Goal: Information Seeking & Learning: Learn about a topic

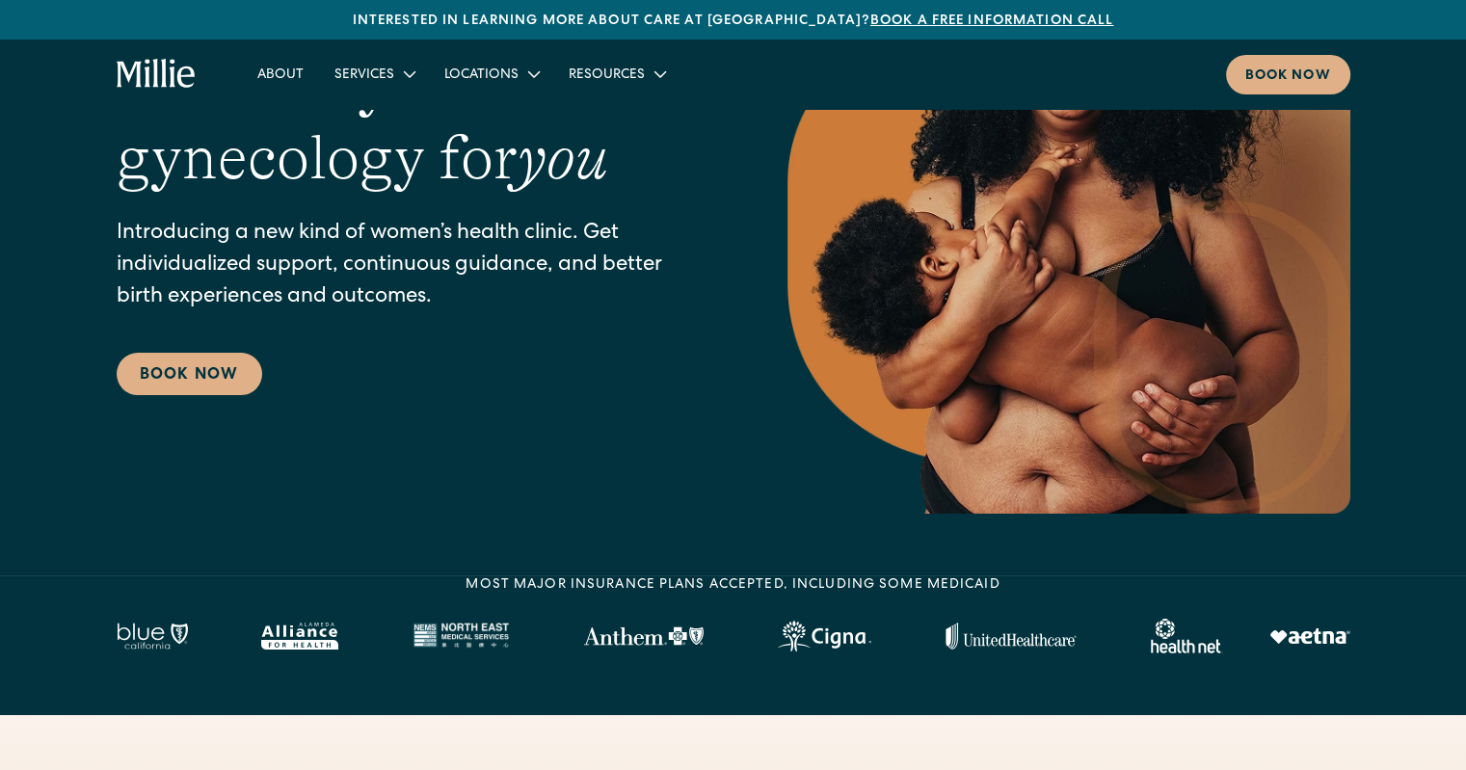
scroll to position [75, 0]
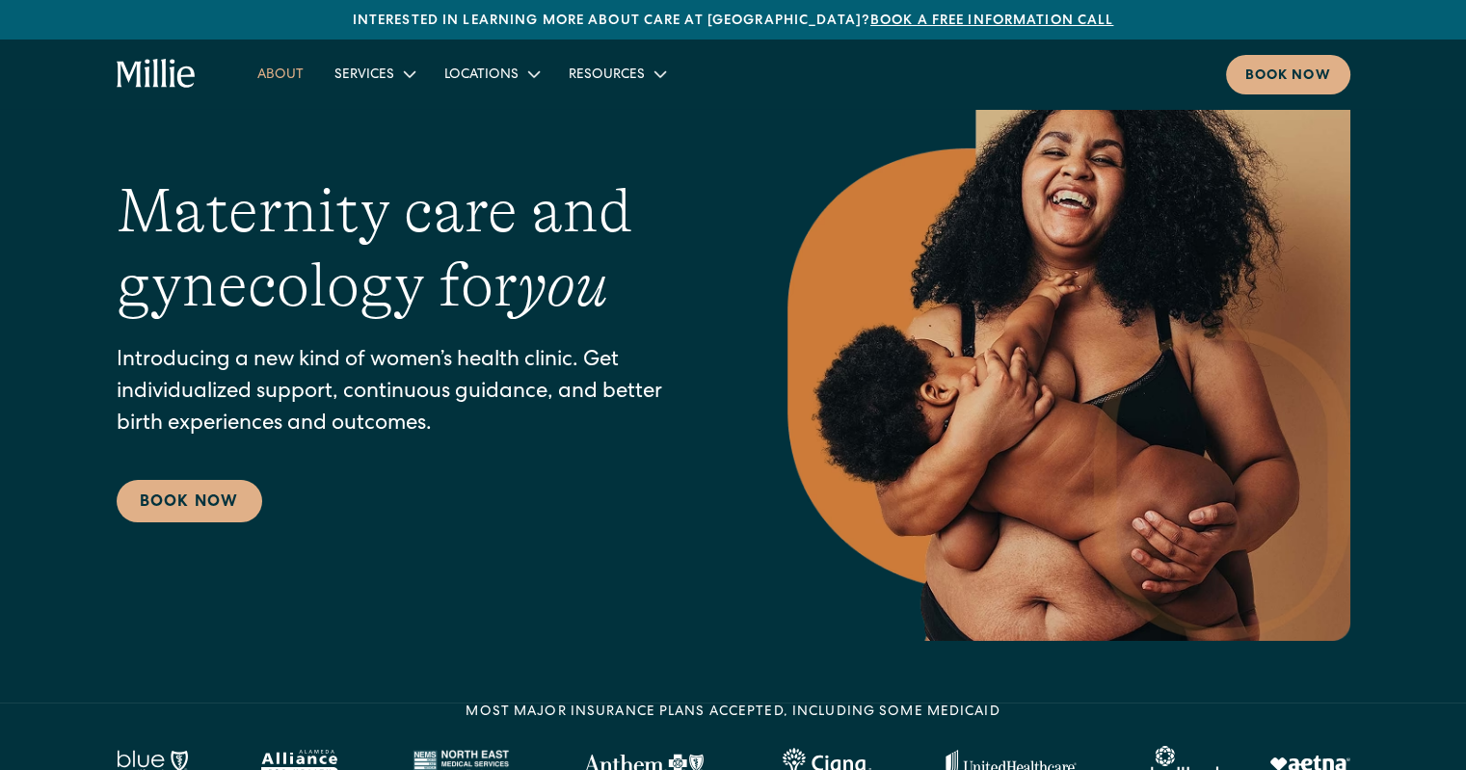
click at [281, 69] on link "About" at bounding box center [280, 74] width 77 height 32
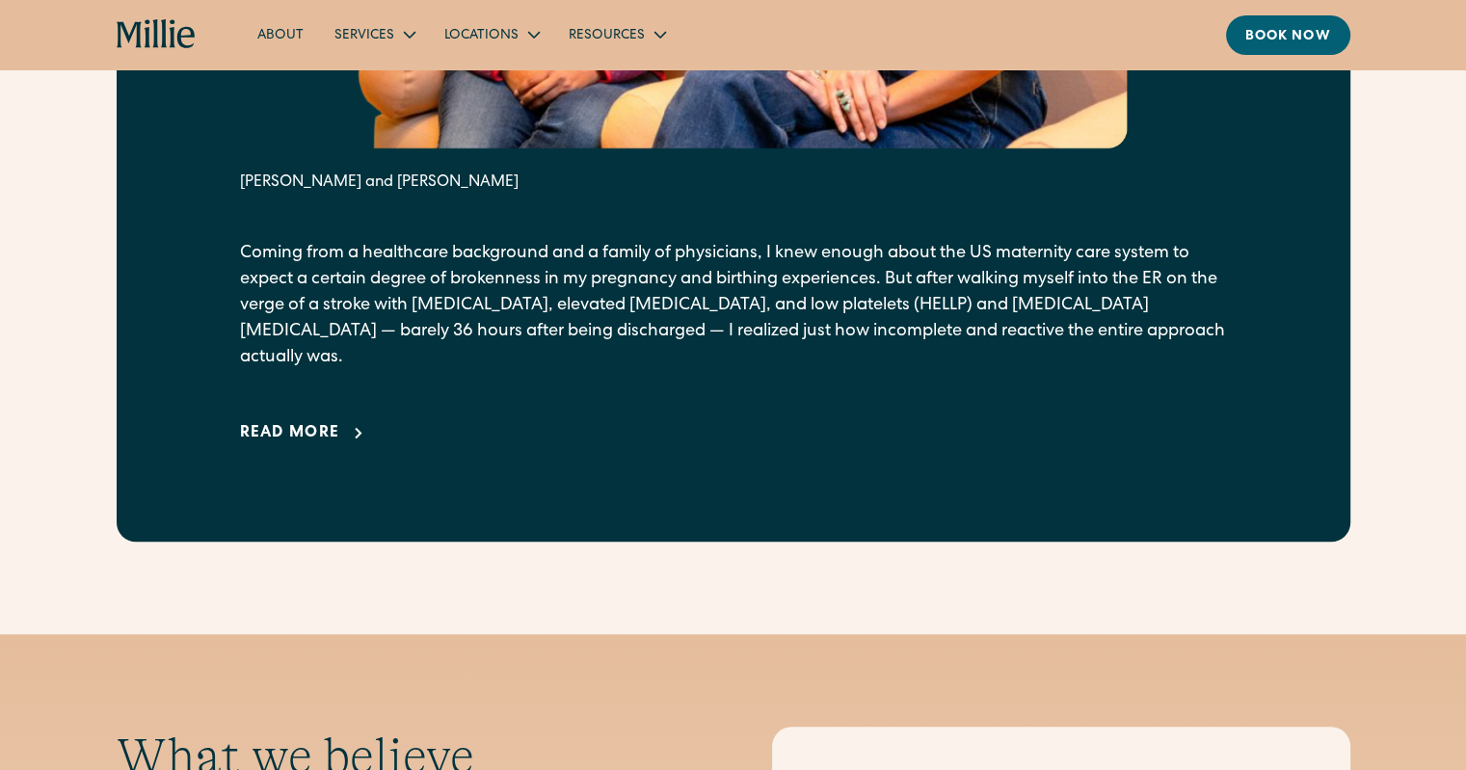
scroll to position [1446, 0]
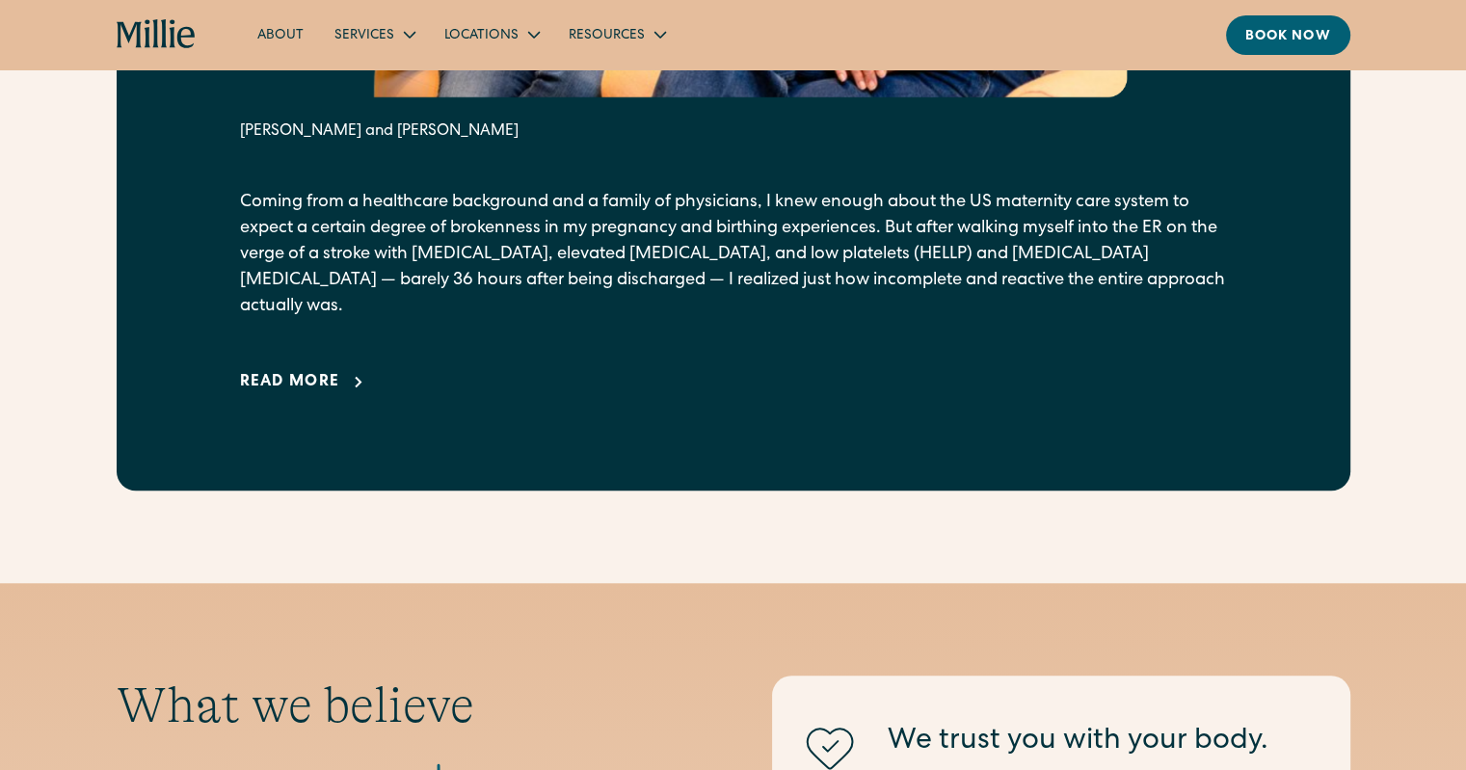
click at [330, 371] on div "Read more" at bounding box center [290, 382] width 100 height 23
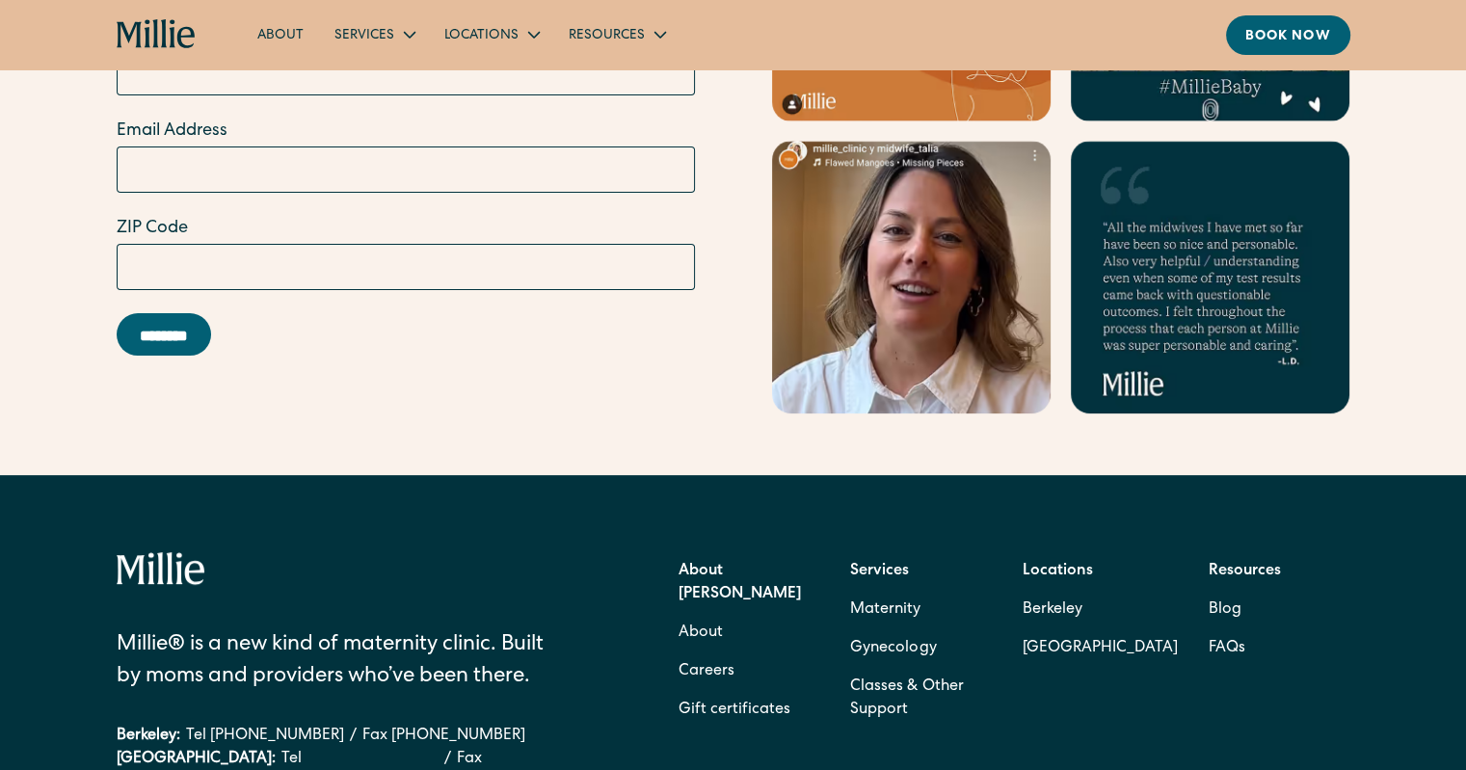
scroll to position [8112, 0]
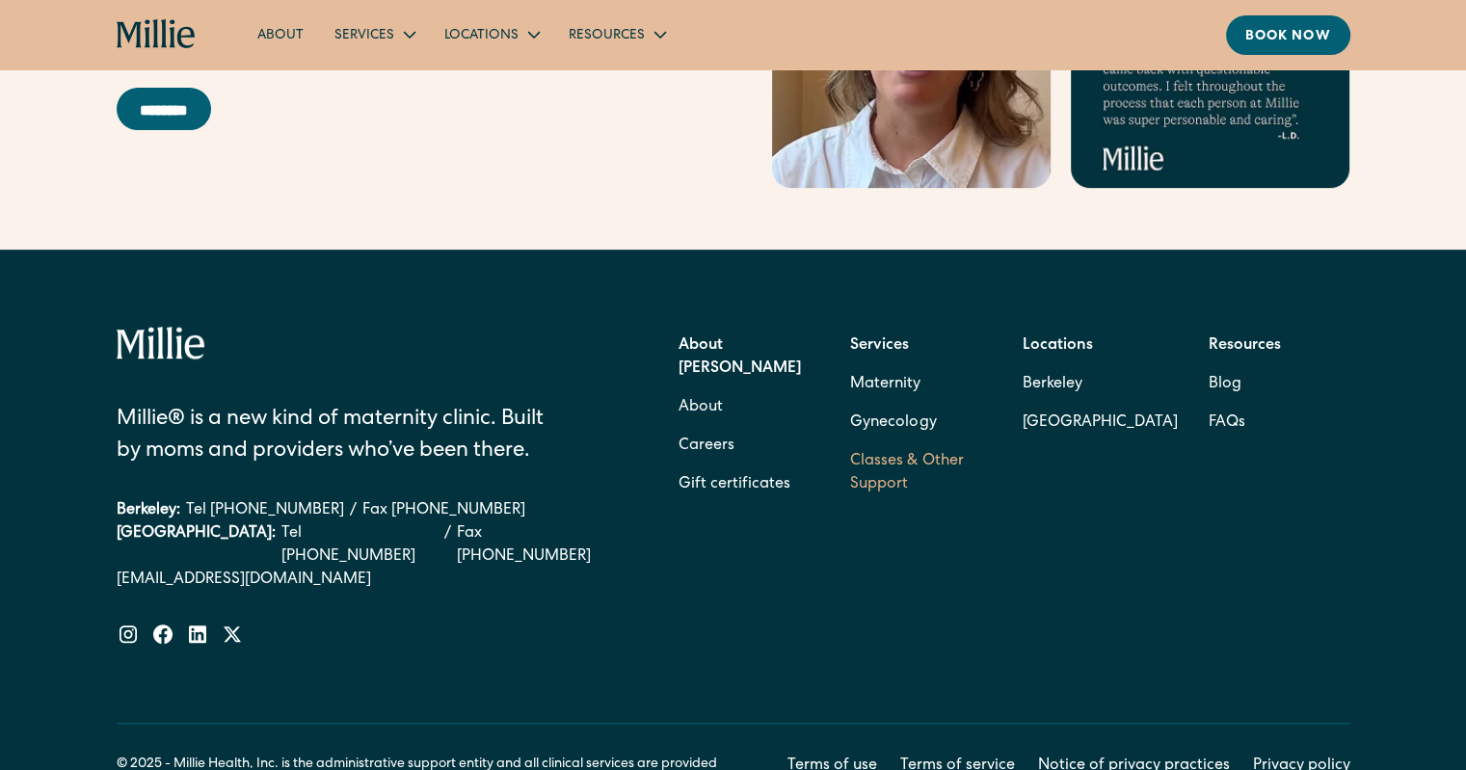
click at [880, 442] on link "Classes & Other Support" at bounding box center [921, 473] width 142 height 62
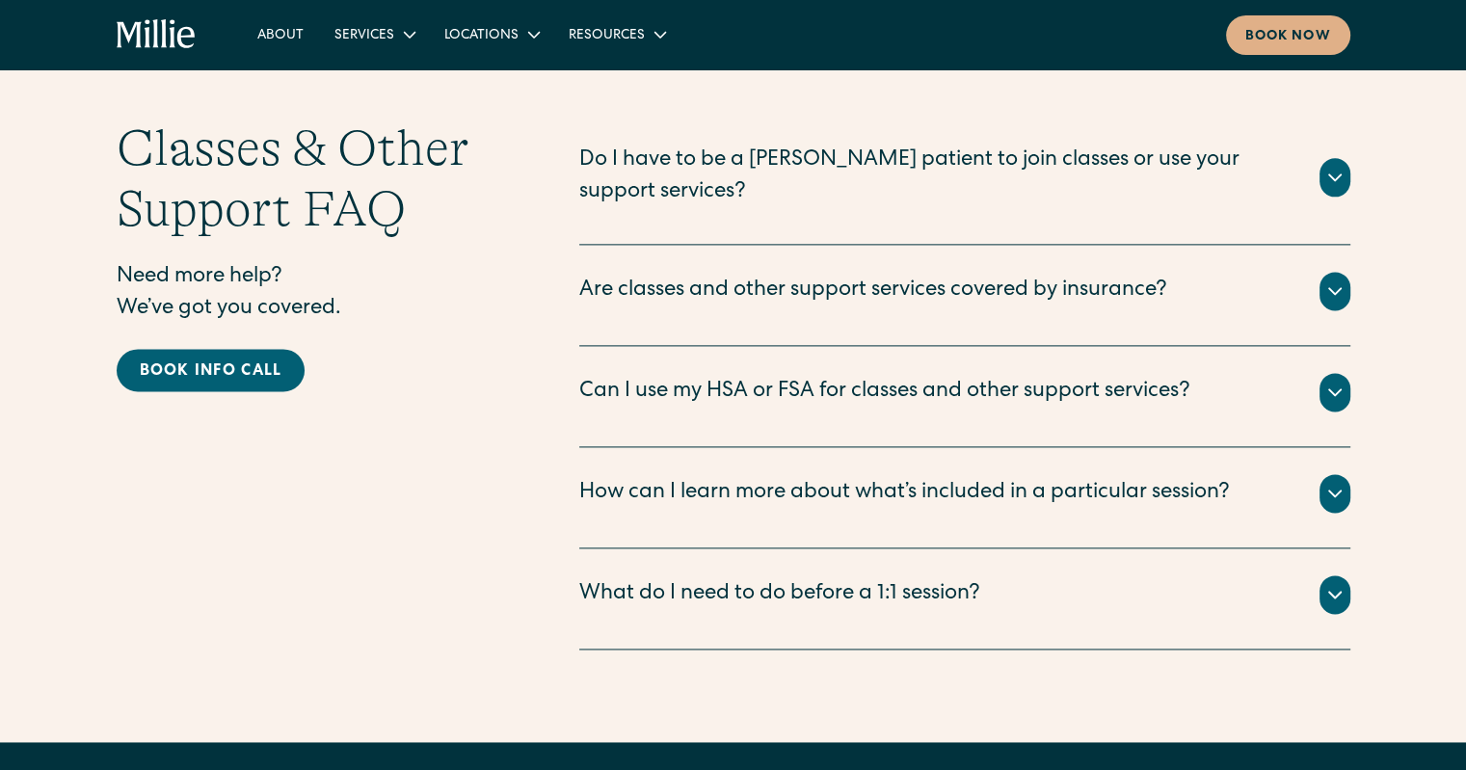
scroll to position [2410, 0]
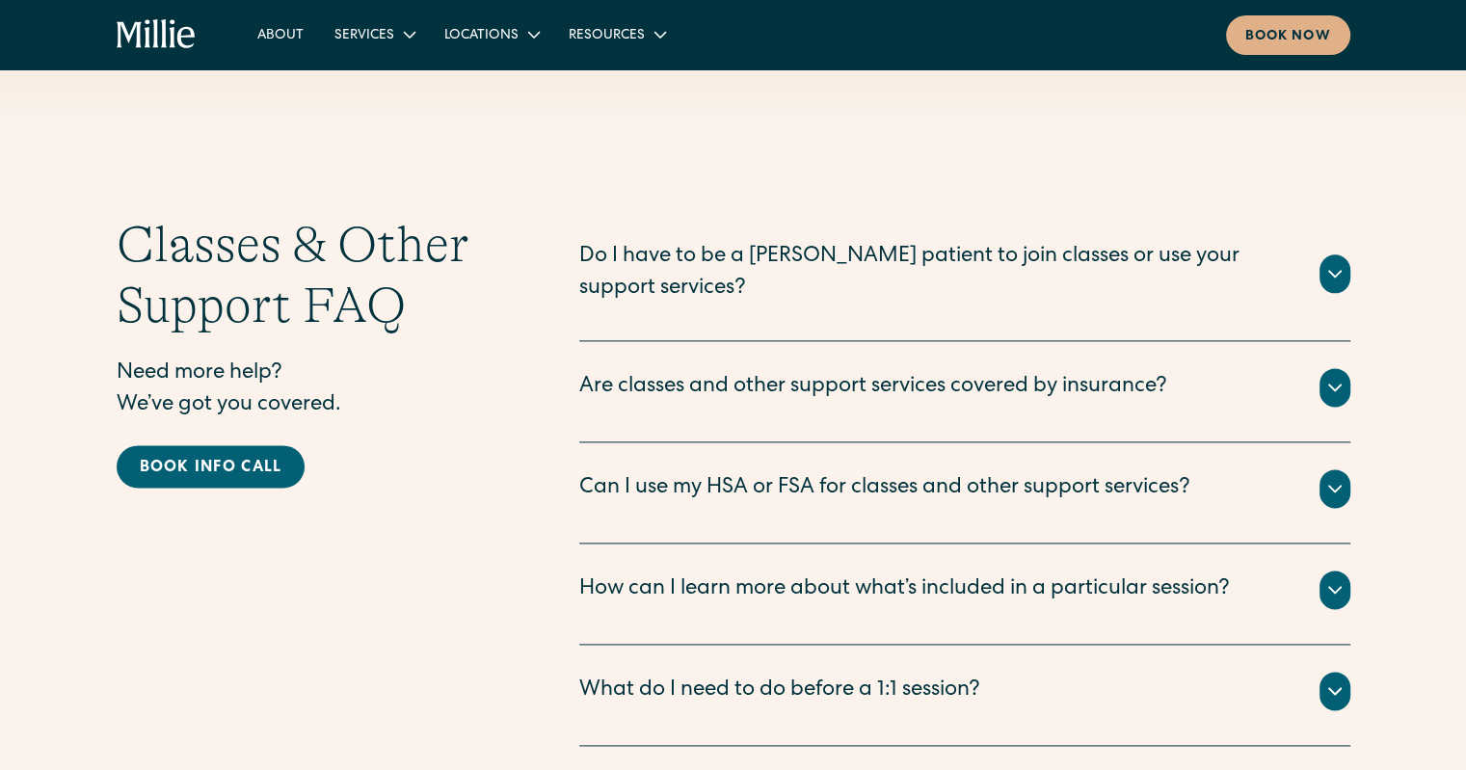
click at [1010, 280] on div "Do I have to be a [PERSON_NAME] patient to join classes or use your support ser…" at bounding box center [937, 274] width 717 height 64
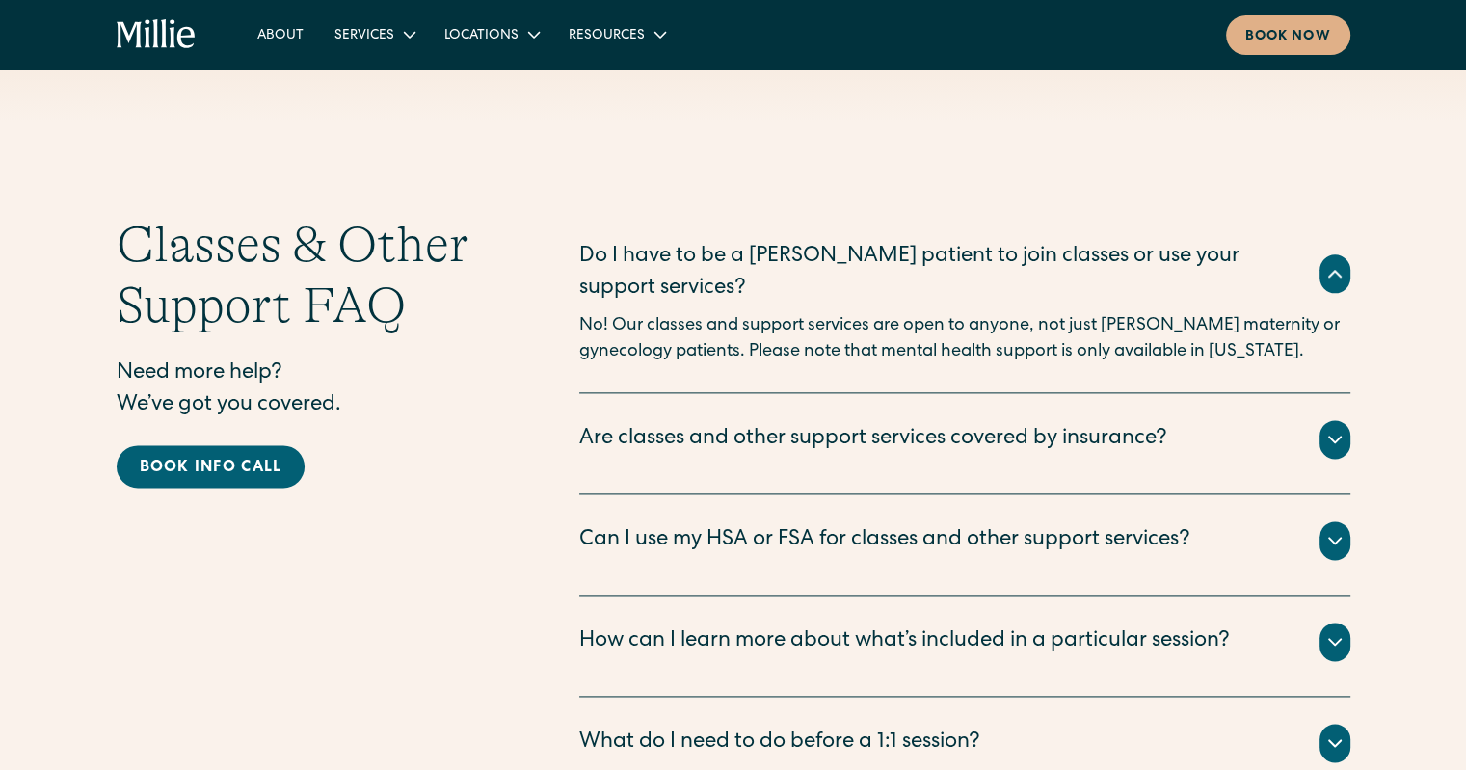
click at [875, 440] on div "Are classes and other support services covered by insurance?" at bounding box center [873, 440] width 588 height 32
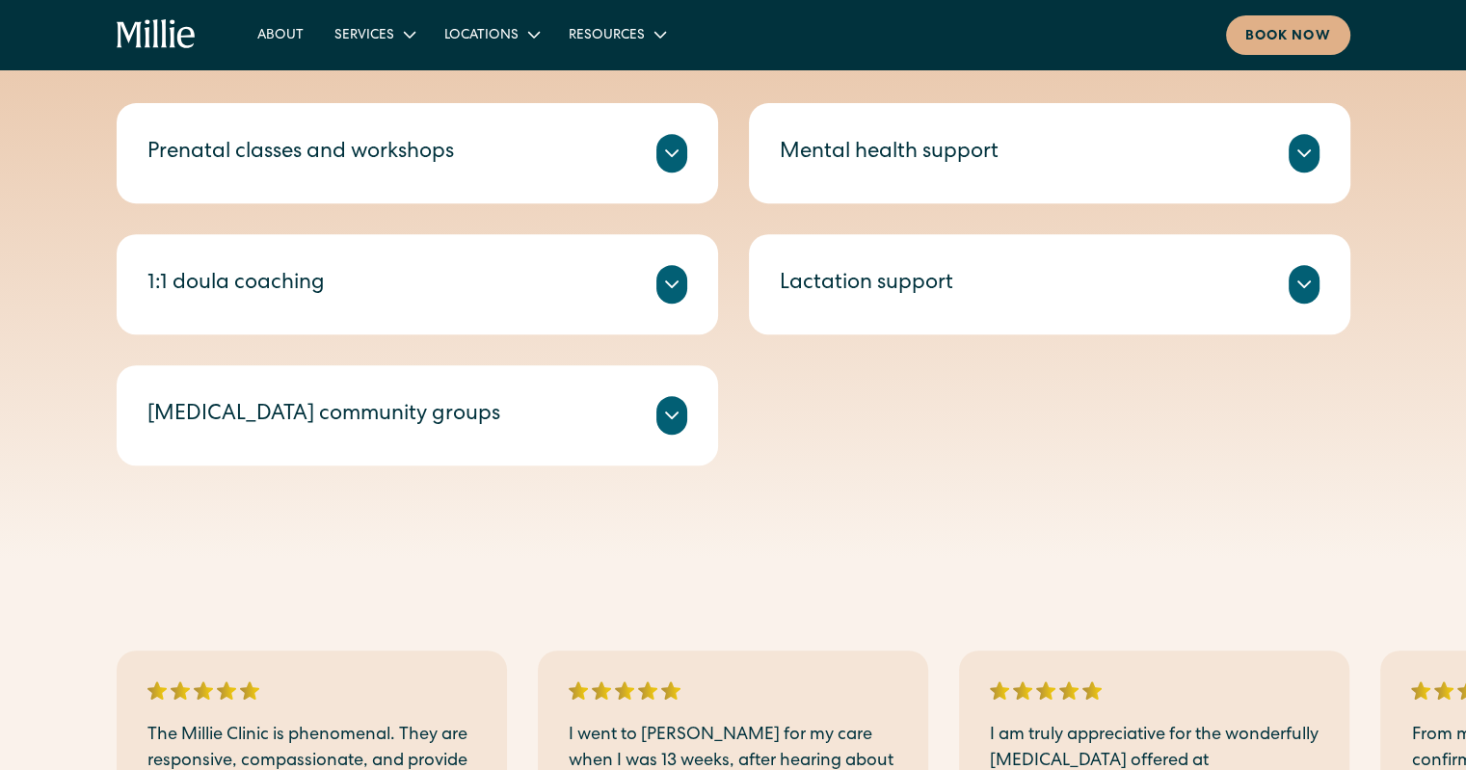
scroll to position [482, 0]
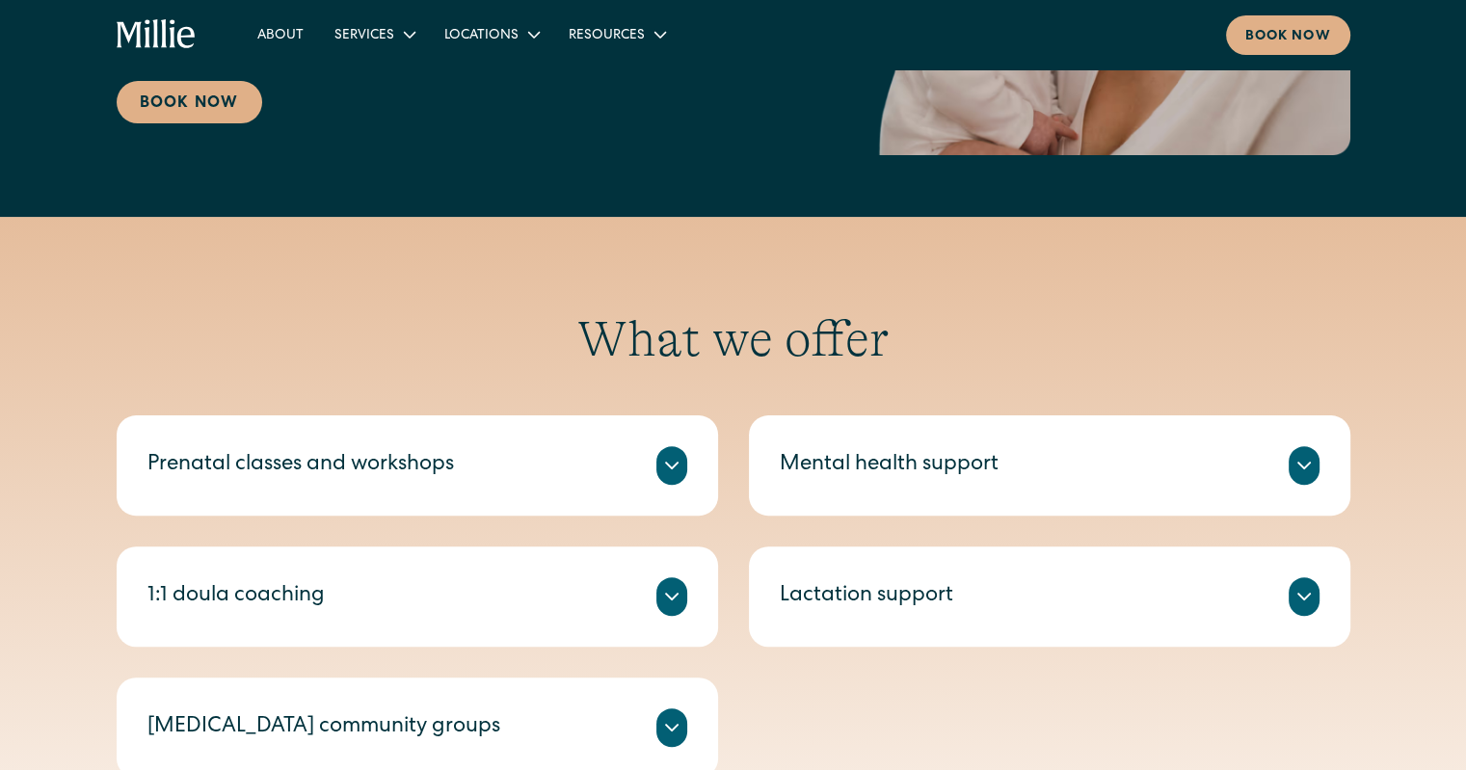
click at [971, 595] on div "Lactation support" at bounding box center [1050, 596] width 540 height 39
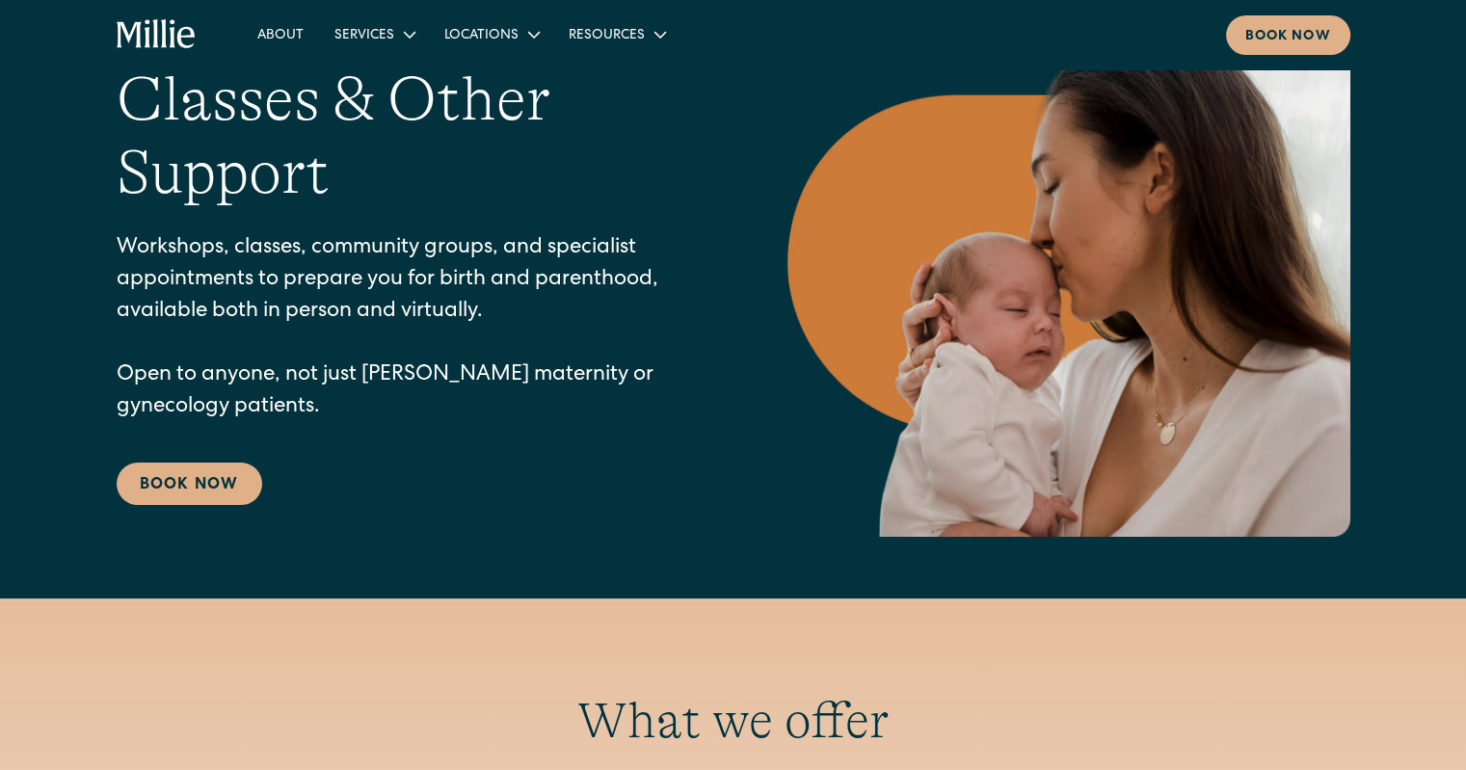
scroll to position [0, 0]
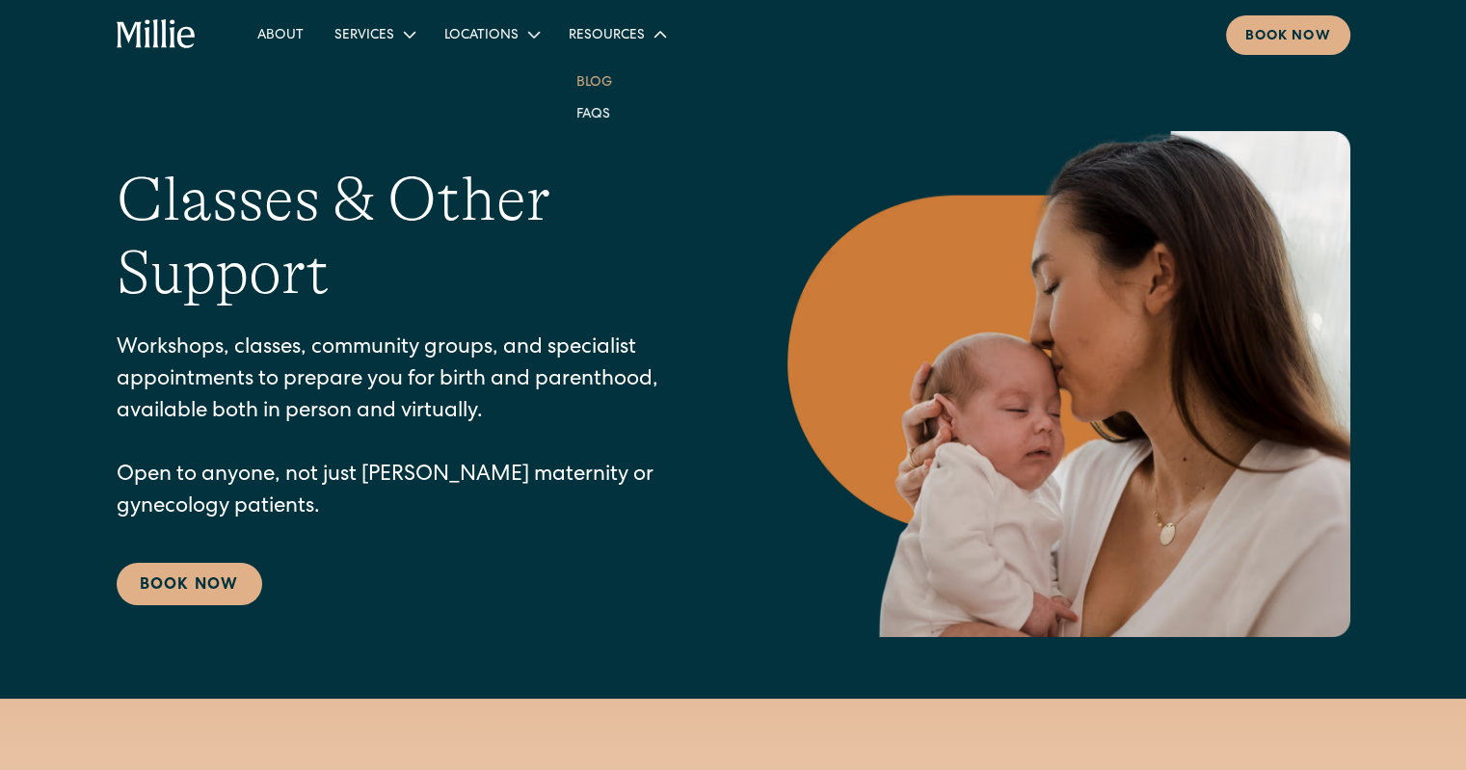
click at [590, 82] on link "Blog" at bounding box center [594, 82] width 67 height 32
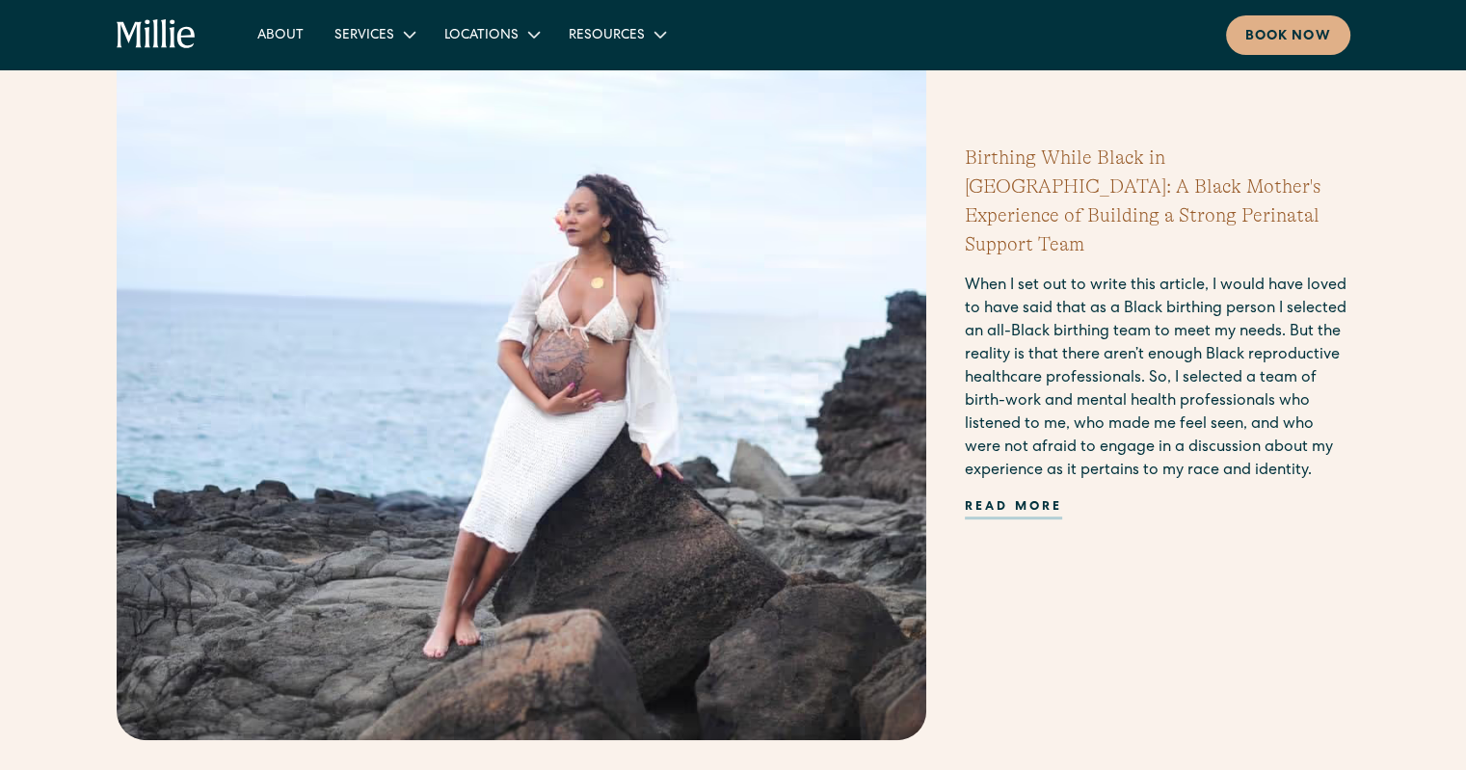
scroll to position [675, 0]
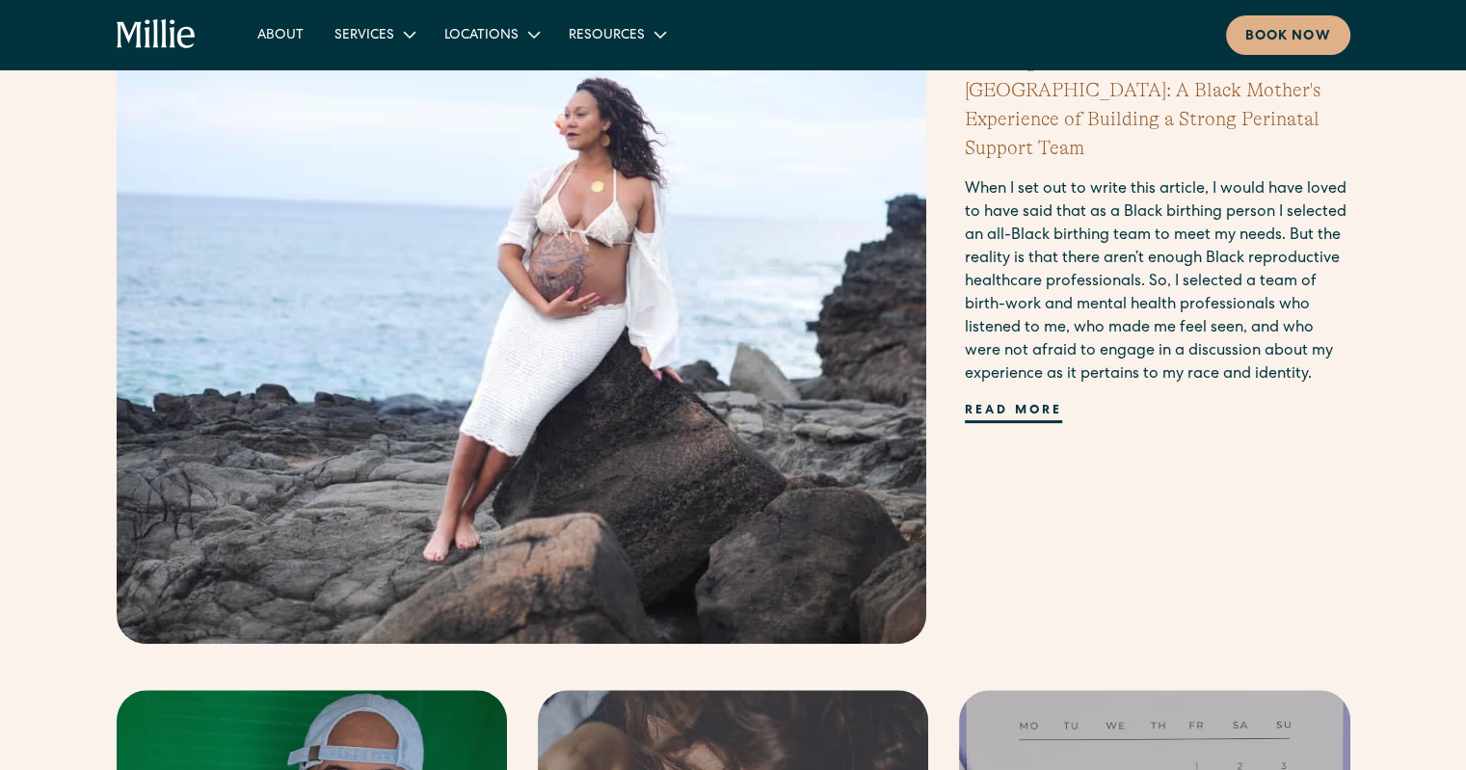
click at [1005, 402] on div "Read more" at bounding box center [1014, 412] width 98 height 21
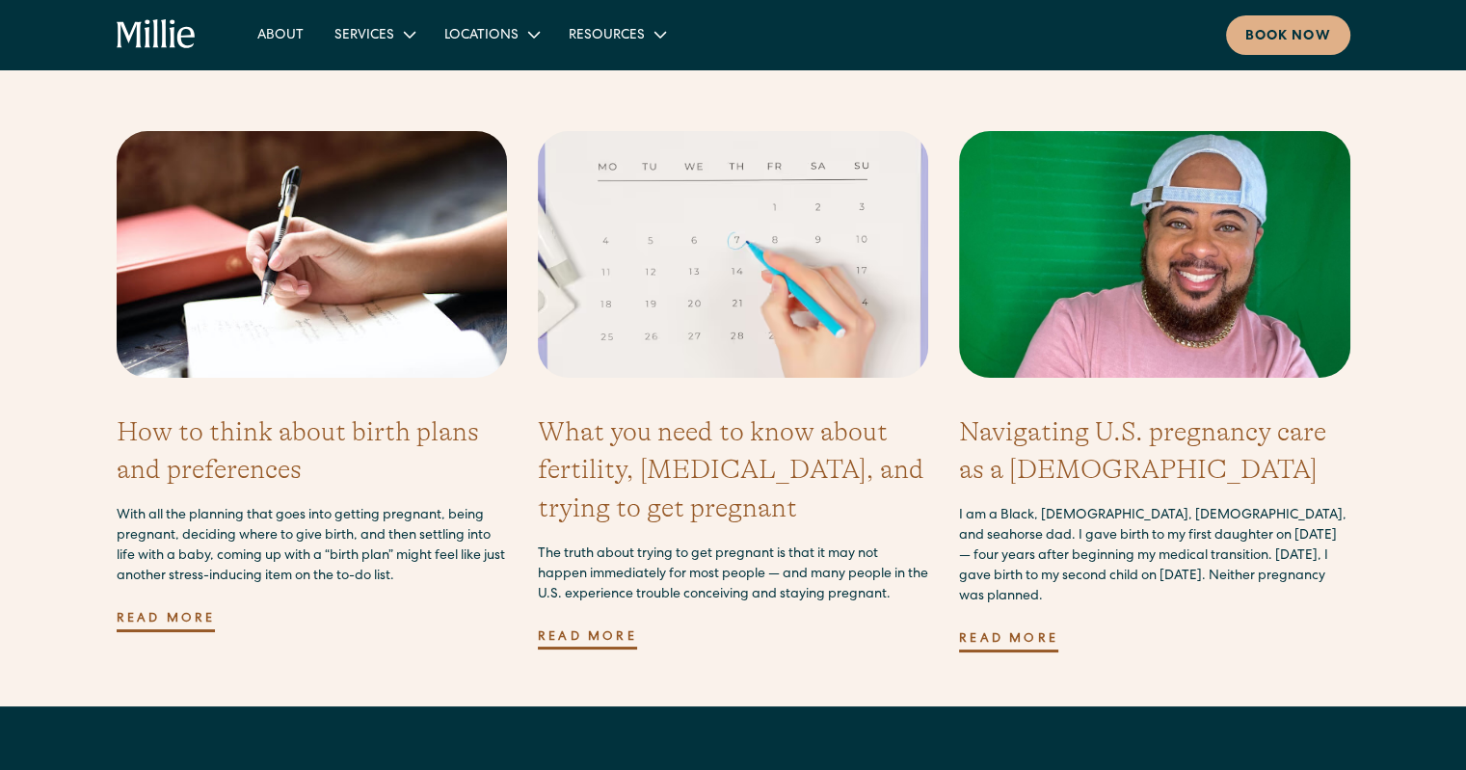
scroll to position [7711, 0]
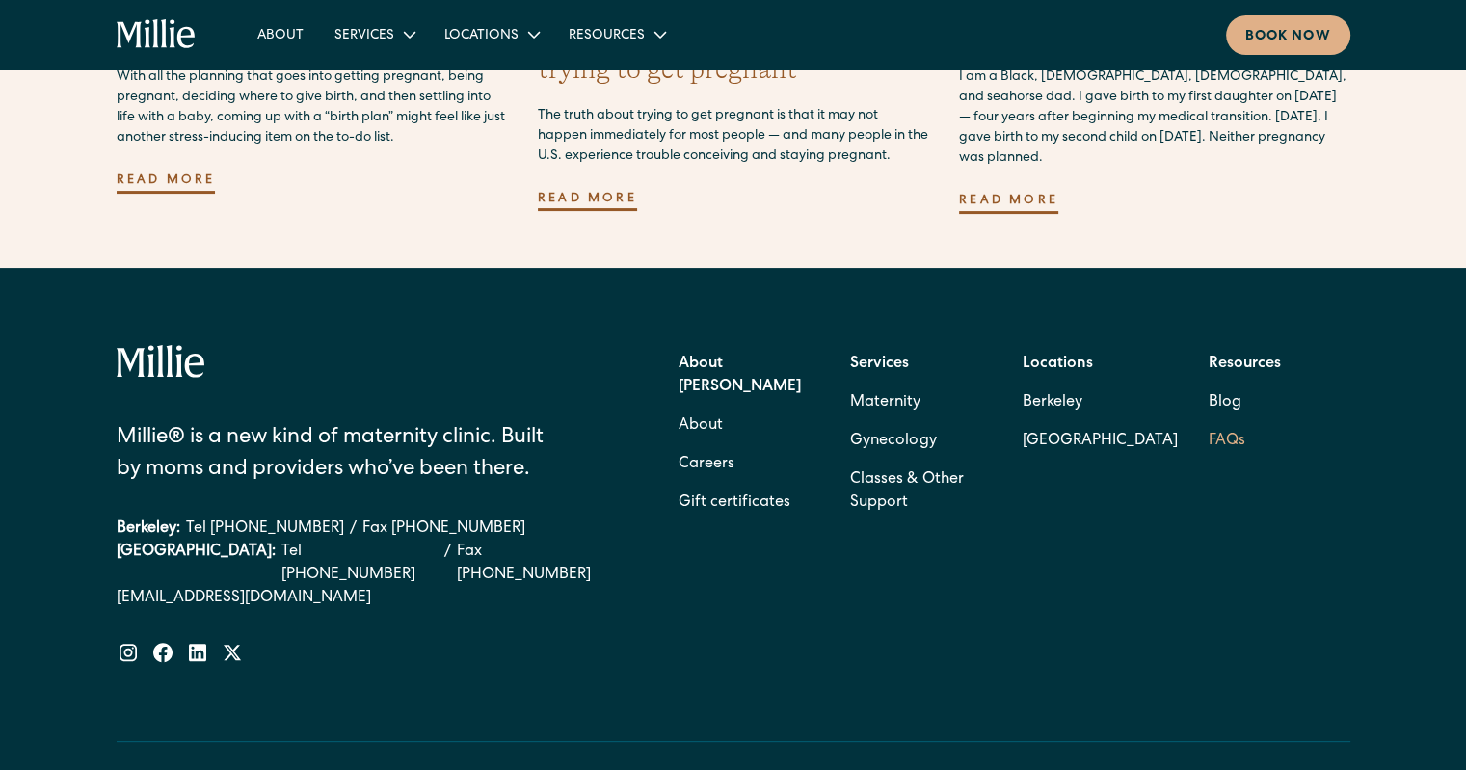
click at [1234, 422] on link "FAQs" at bounding box center [1227, 441] width 37 height 39
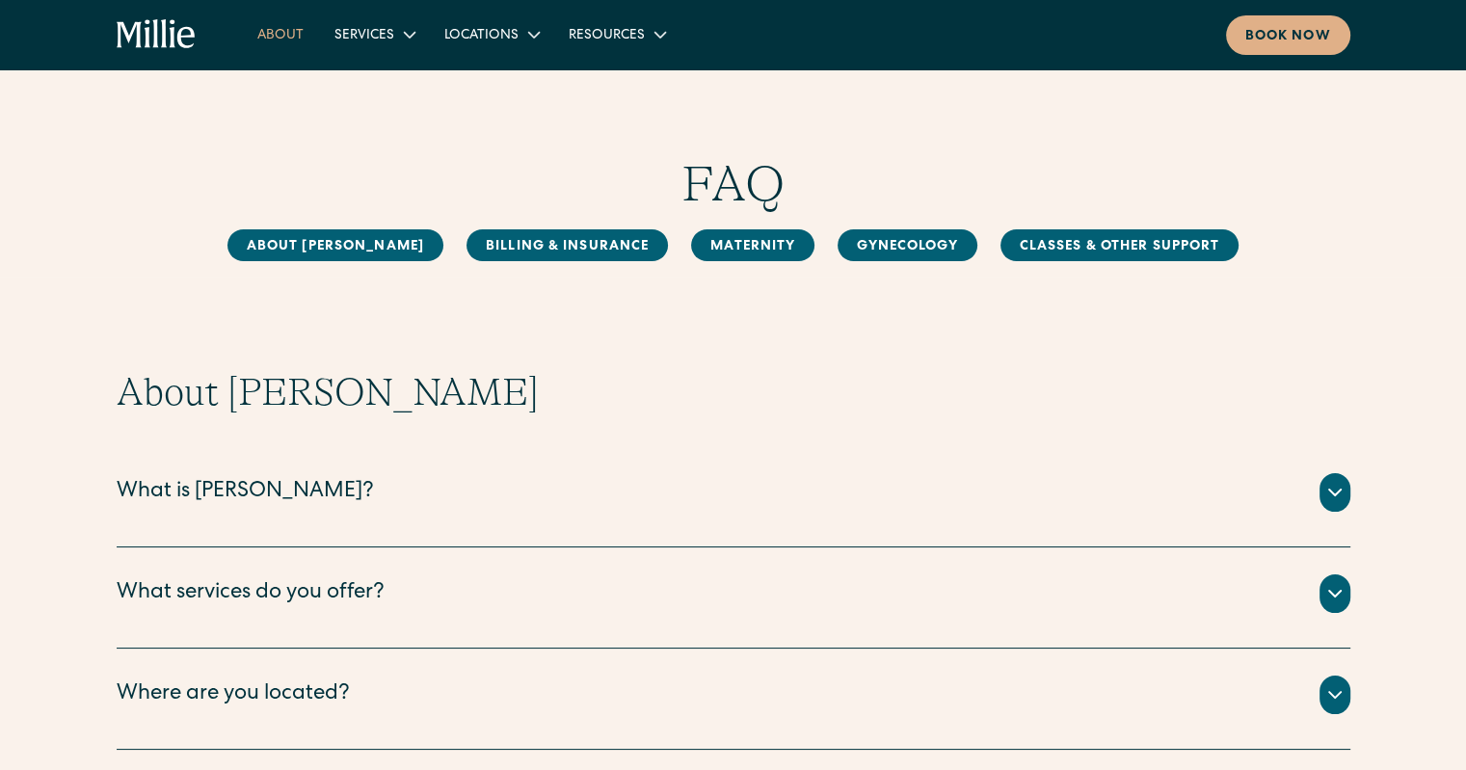
click at [285, 30] on link "About" at bounding box center [280, 34] width 77 height 32
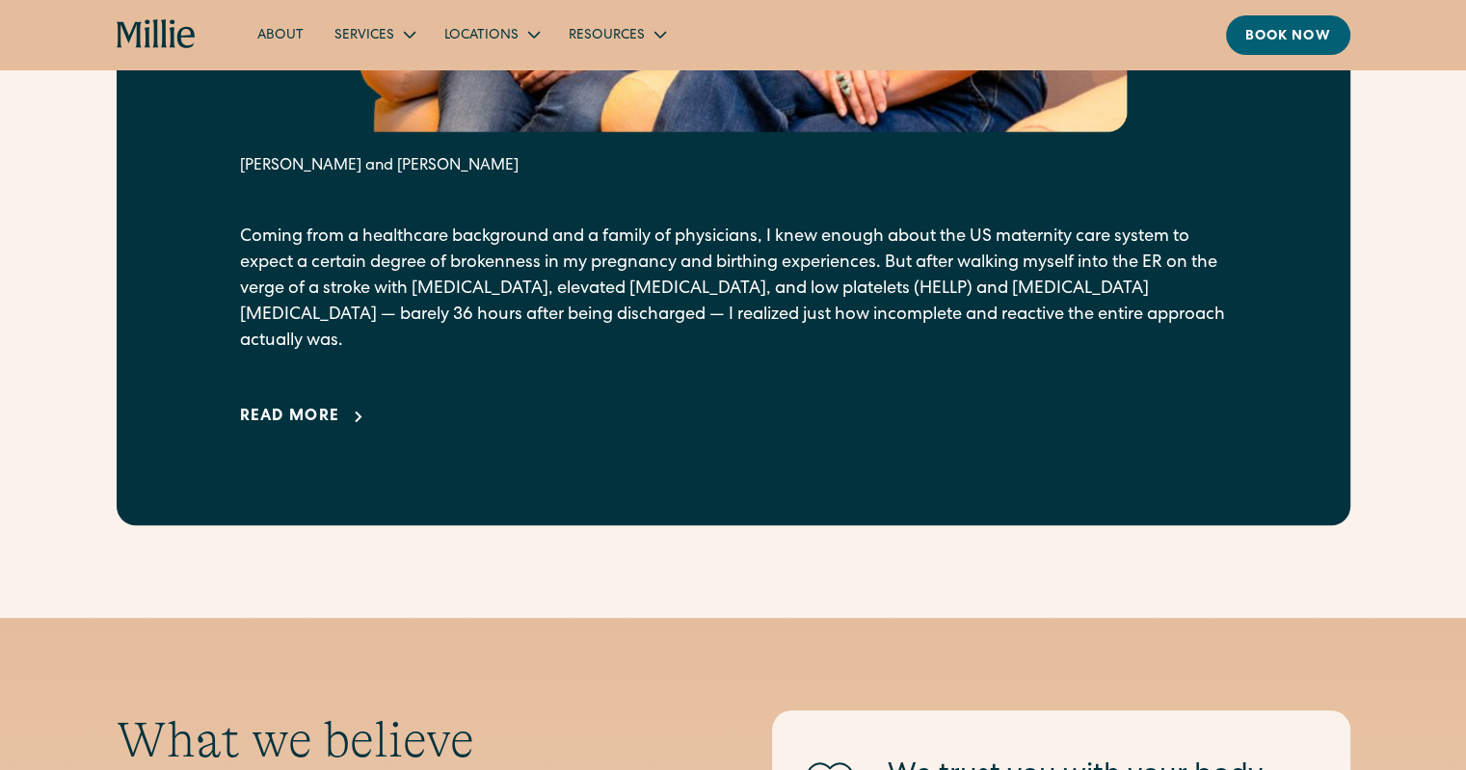
scroll to position [1446, 0]
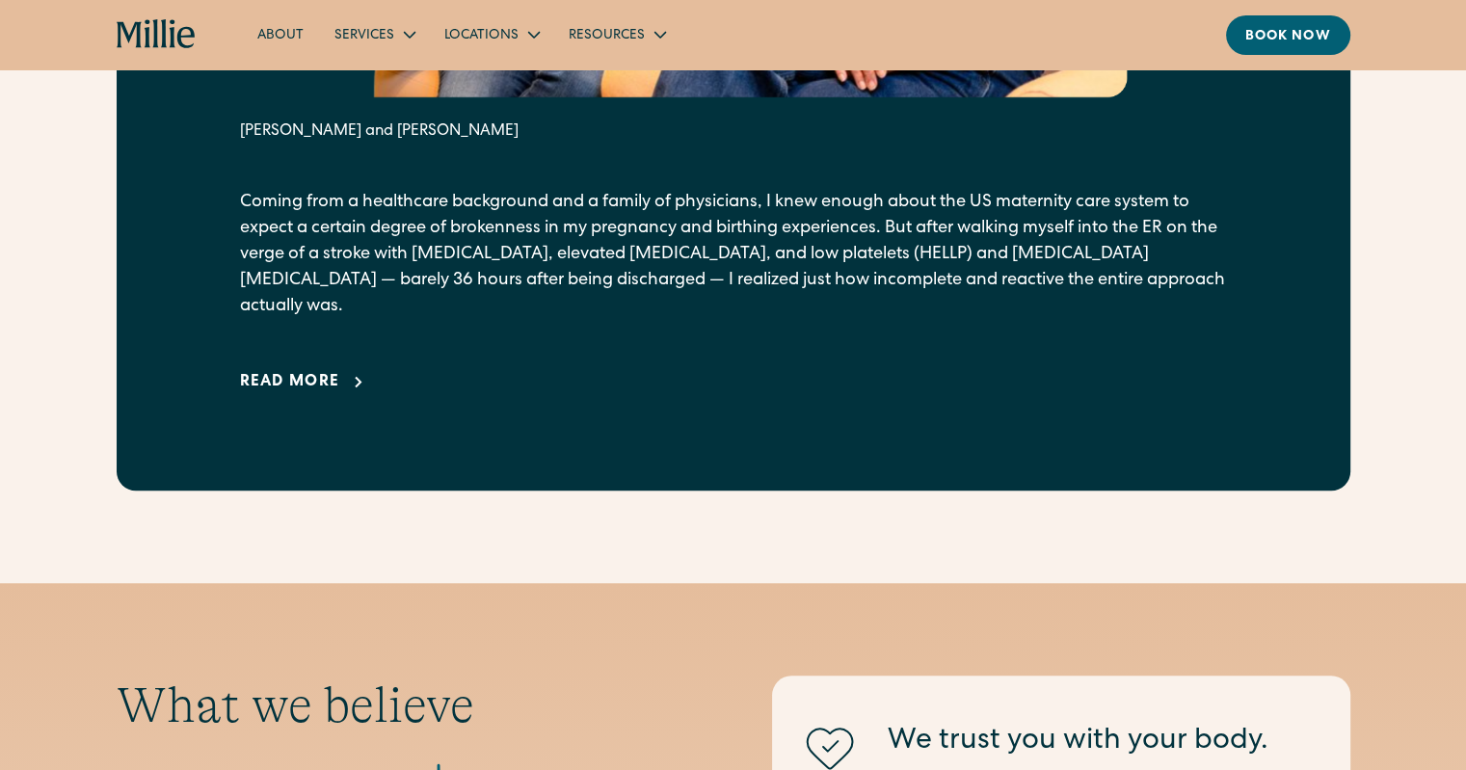
click at [325, 371] on div "Read more" at bounding box center [290, 382] width 100 height 23
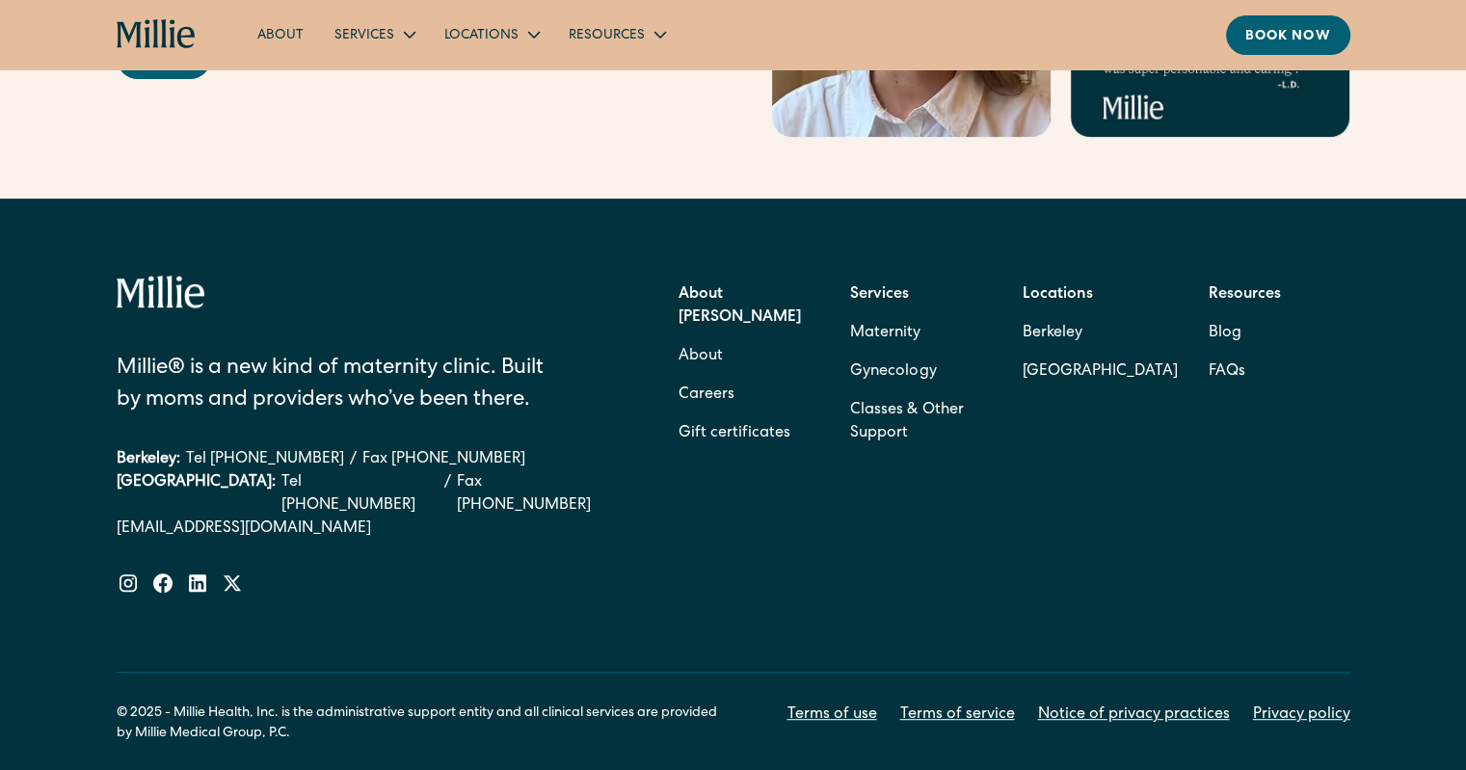
scroll to position [8193, 0]
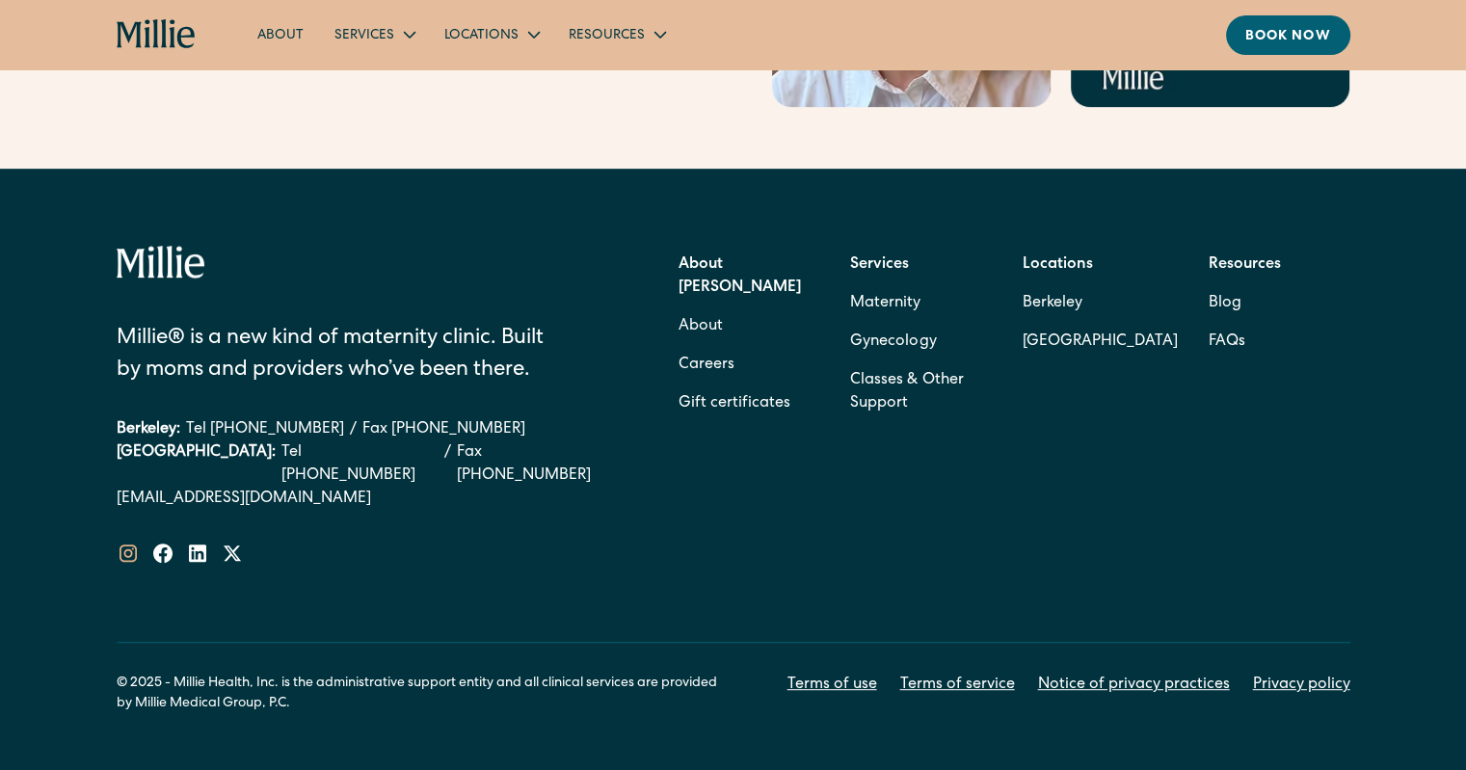
click at [122, 542] on icon at bounding box center [128, 553] width 23 height 23
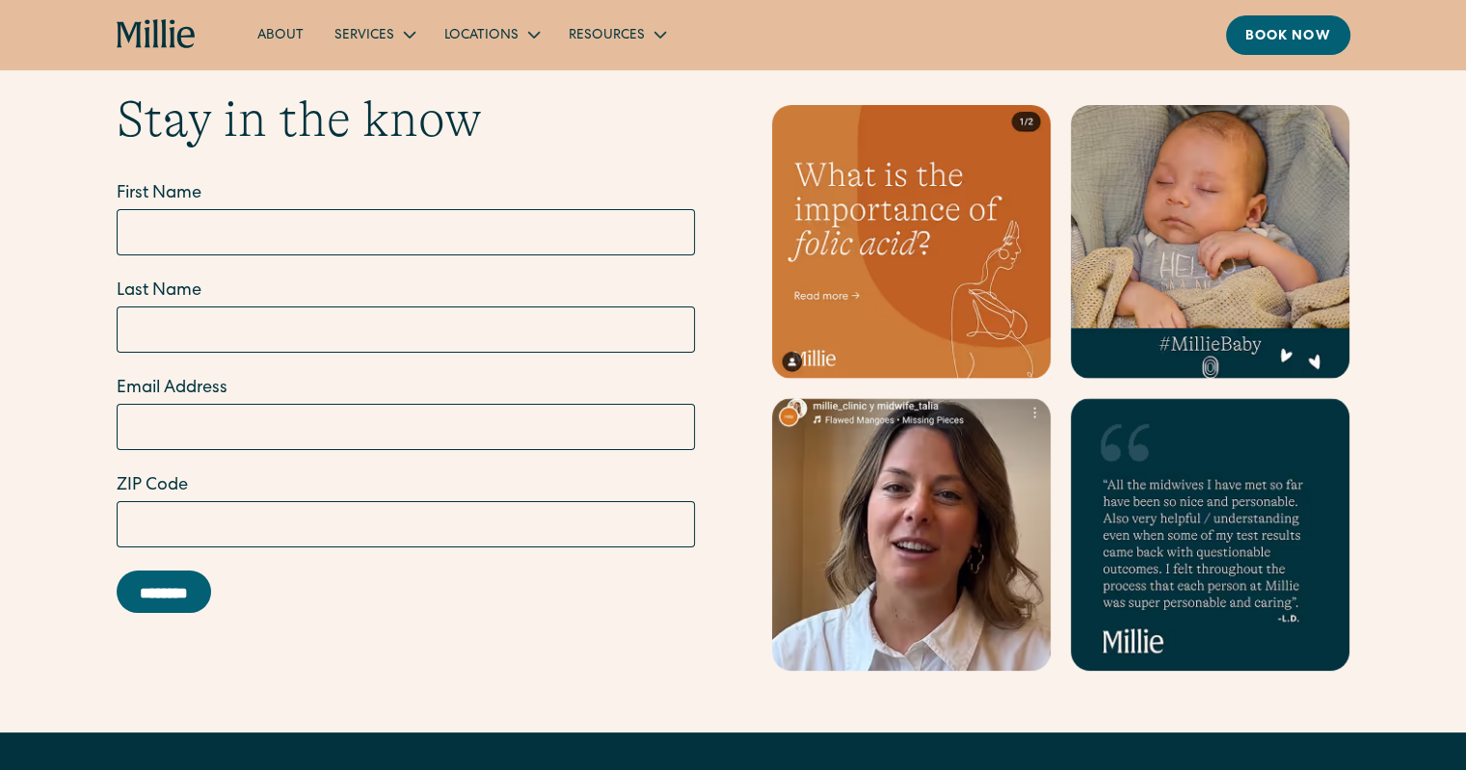
scroll to position [7229, 0]
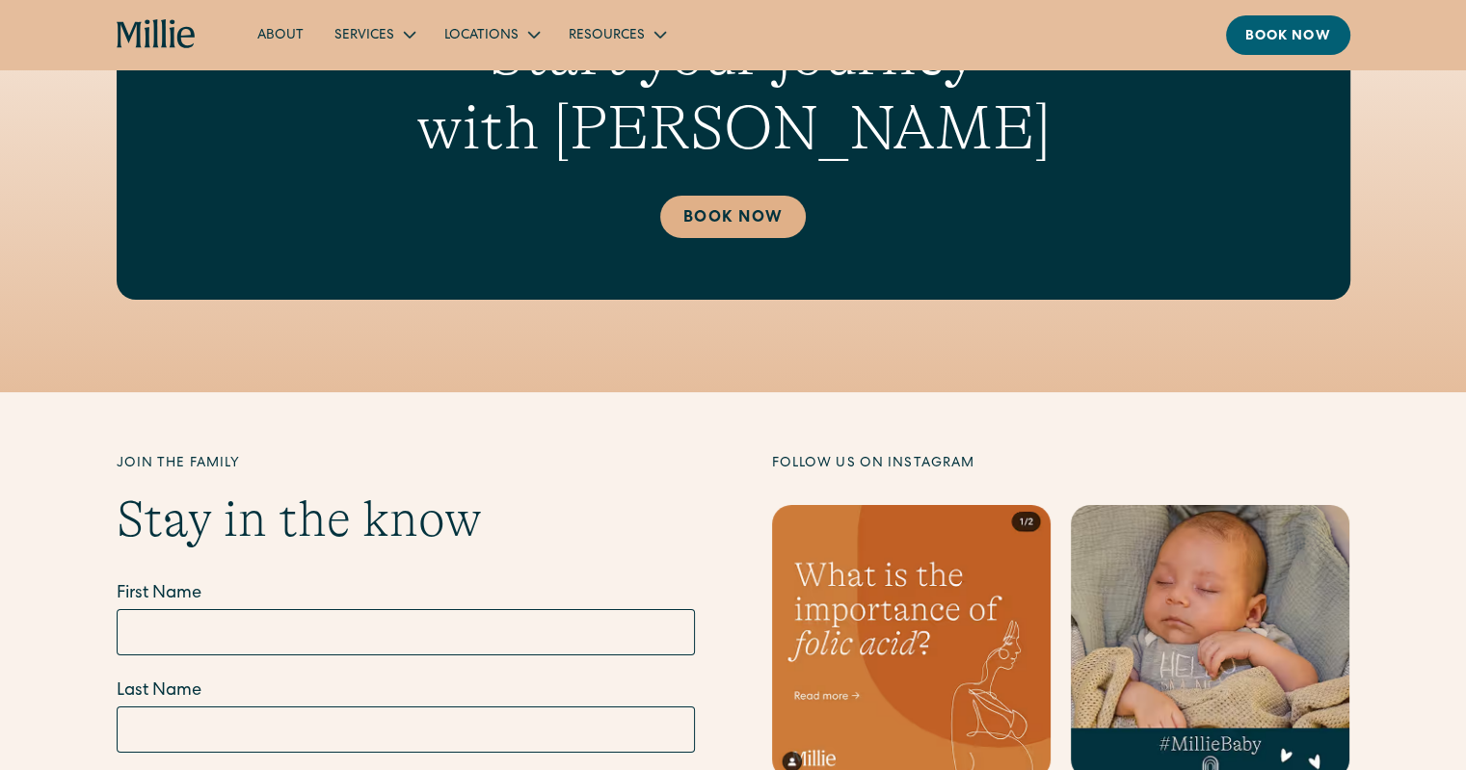
click at [127, 34] on icon "home" at bounding box center [129, 35] width 25 height 26
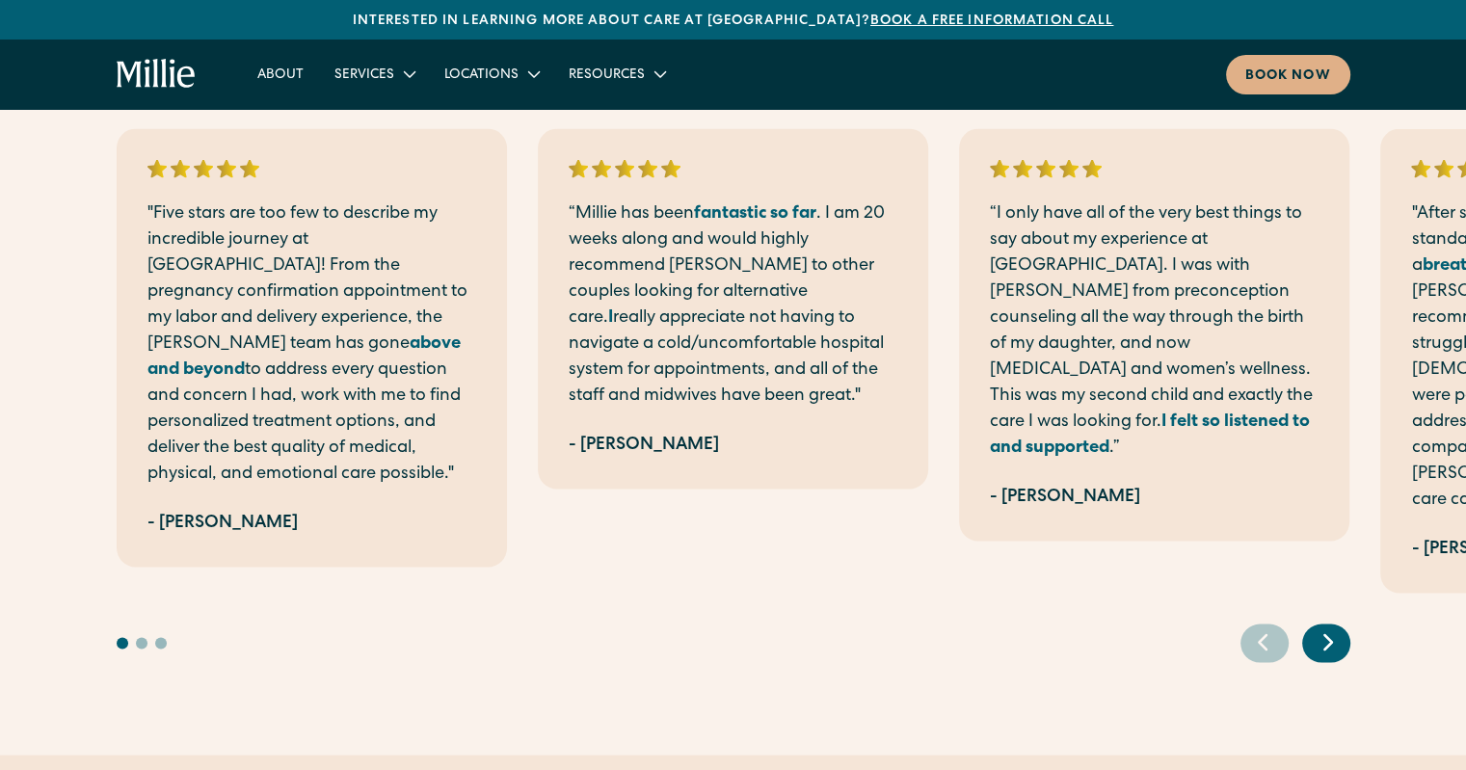
scroll to position [3855, 0]
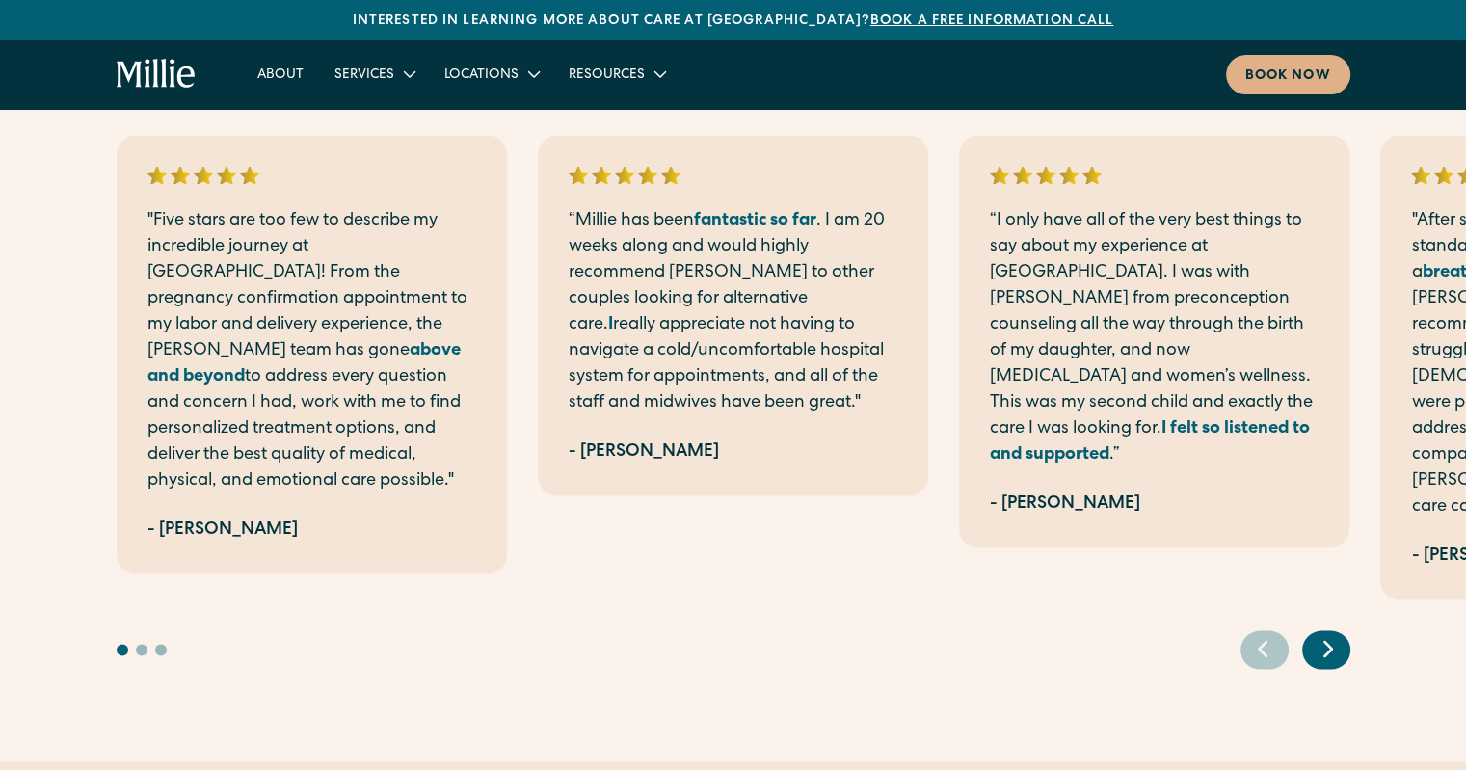
click at [1337, 634] on icon "Next slide" at bounding box center [1328, 649] width 29 height 30
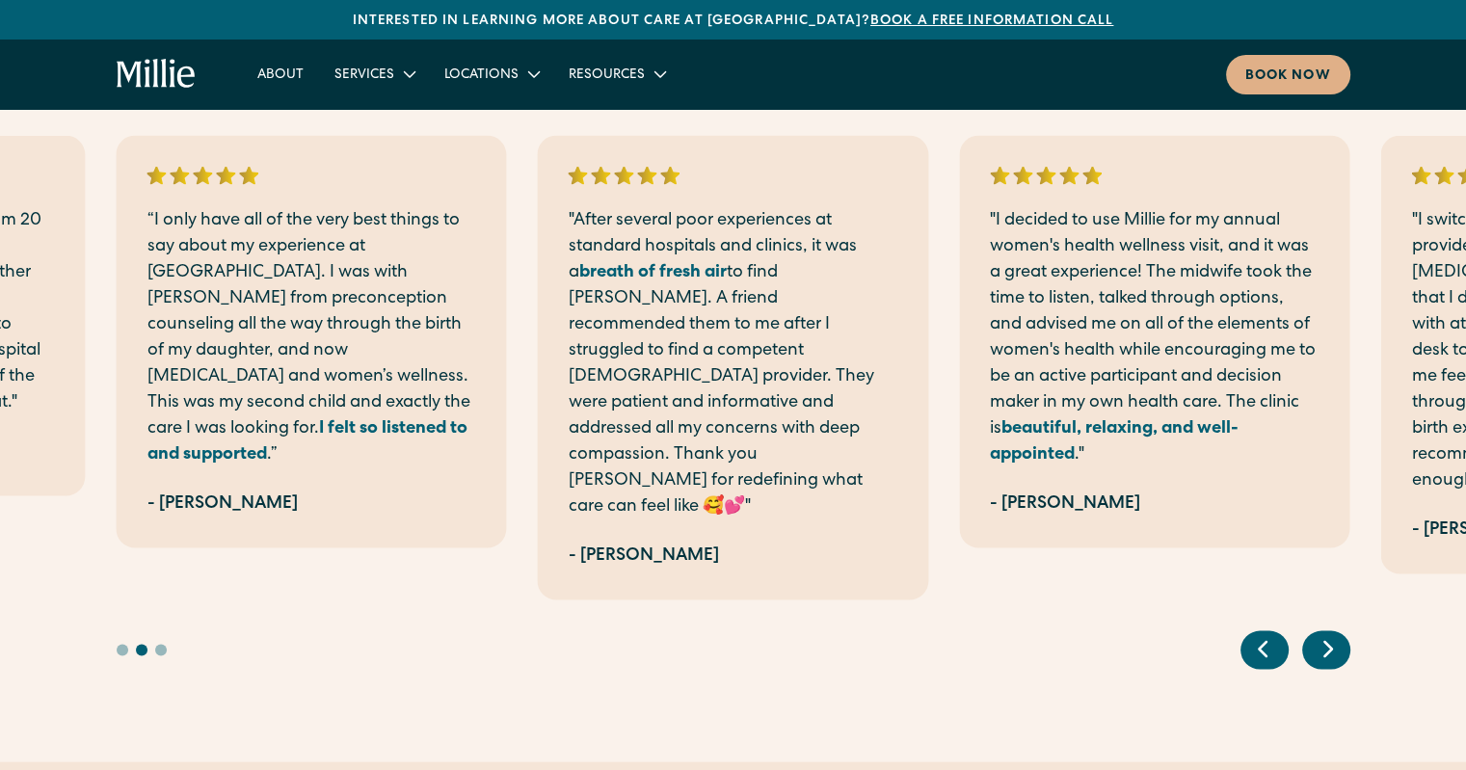
click at [1337, 634] on icon "Next slide" at bounding box center [1328, 649] width 29 height 30
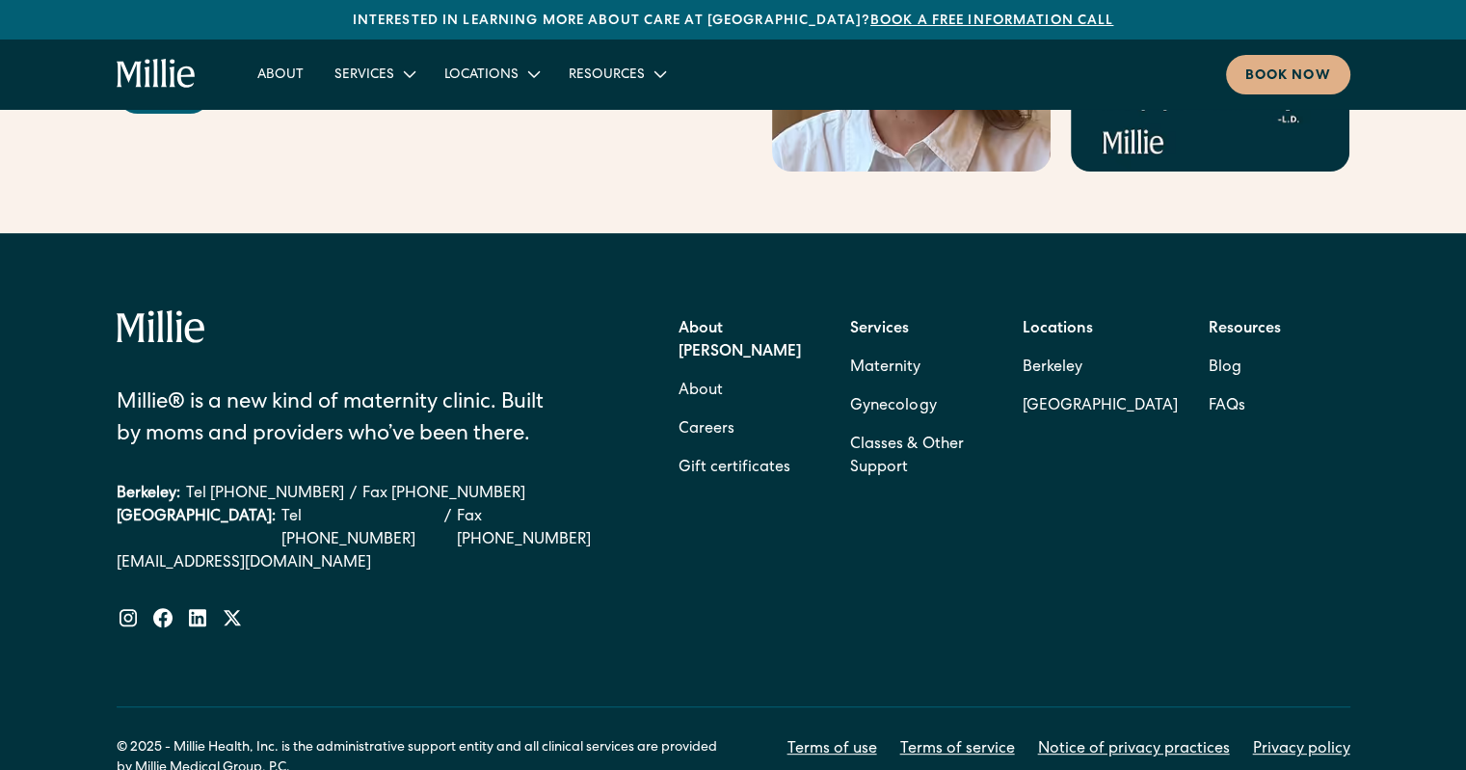
scroll to position [7894, 0]
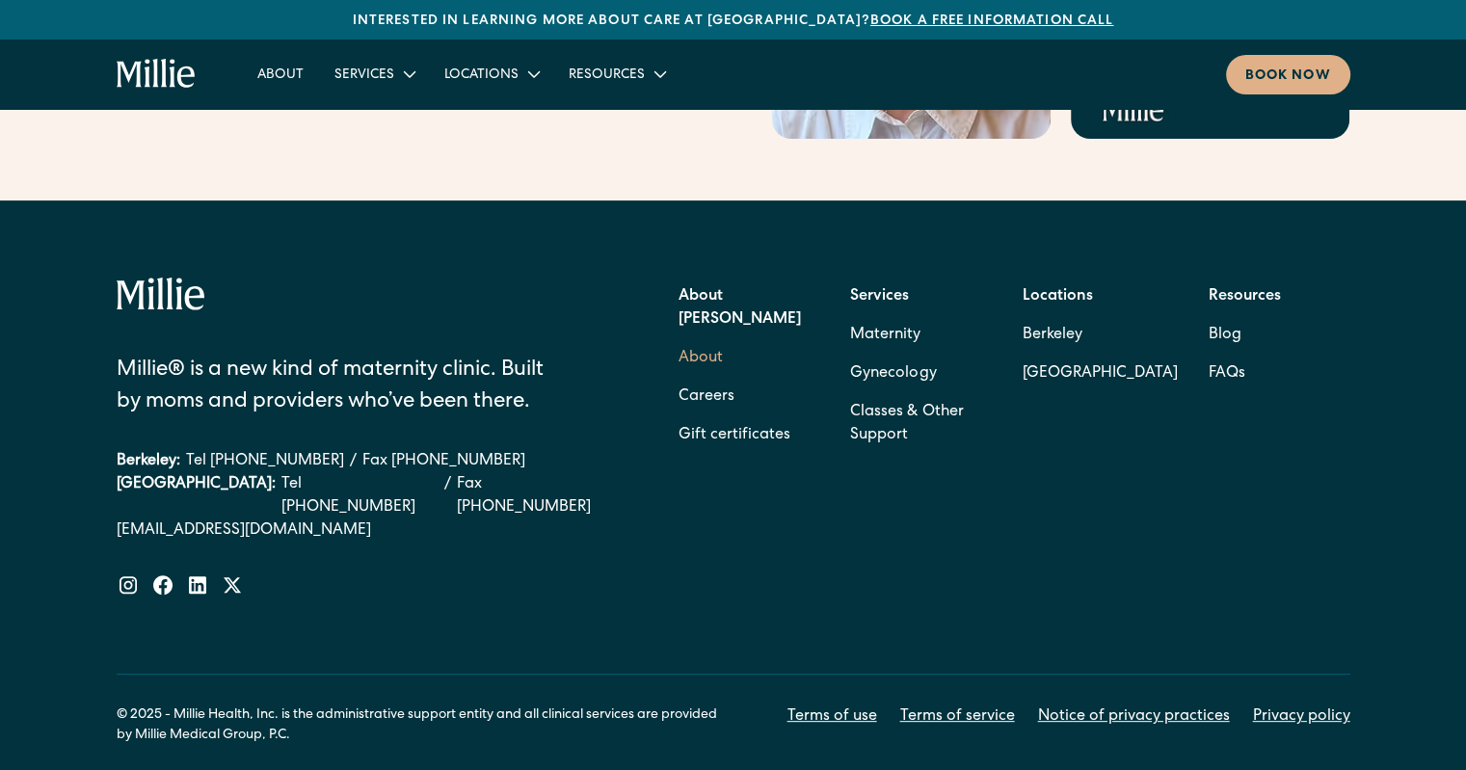
click at [711, 339] on link "About" at bounding box center [701, 358] width 44 height 39
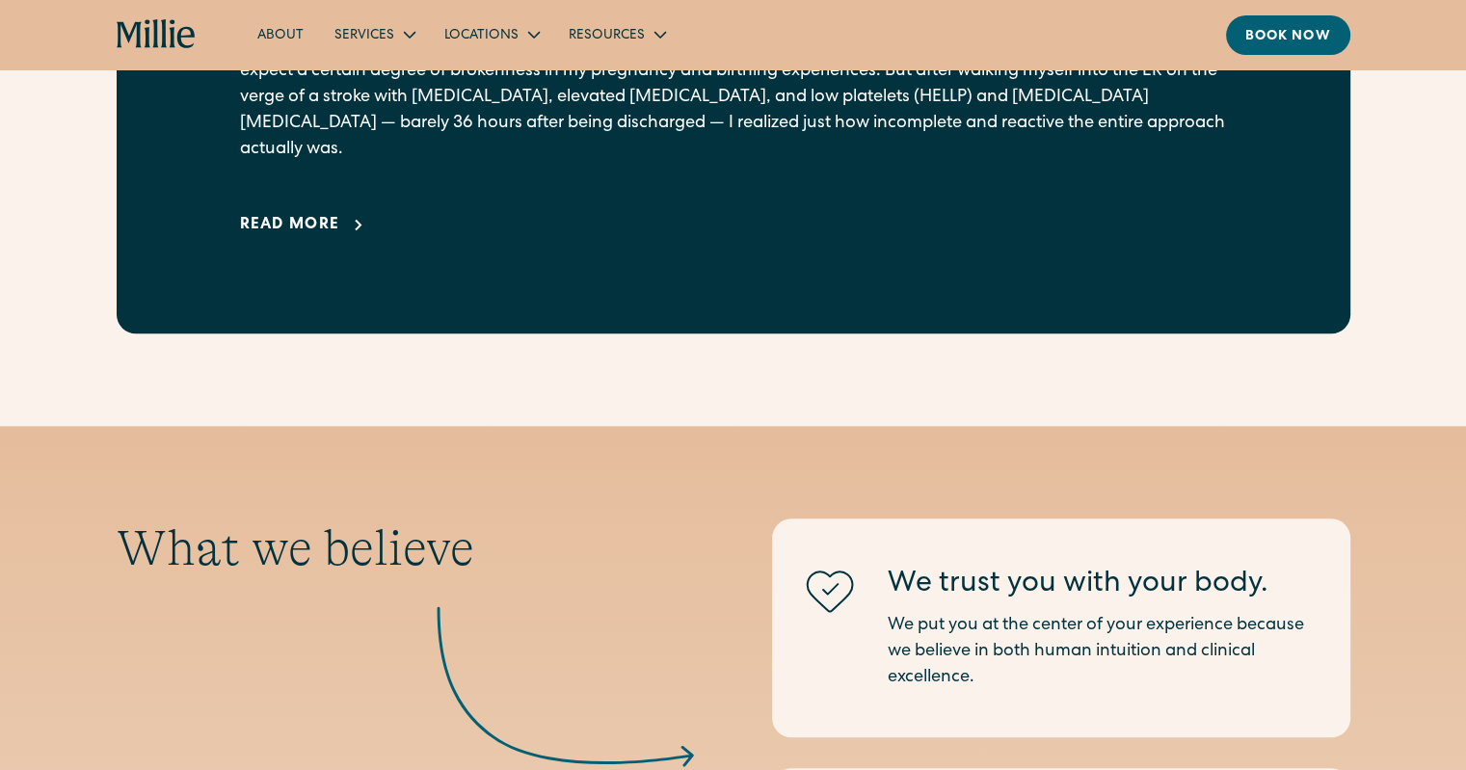
scroll to position [1384, 0]
